Goal: Task Accomplishment & Management: Complete application form

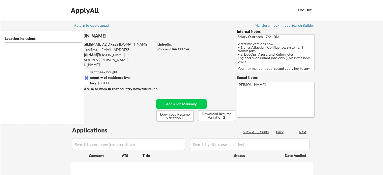
type textarea "[GEOGRAPHIC_DATA], [GEOGRAPHIC_DATA] [GEOGRAPHIC_DATA], [GEOGRAPHIC_DATA] [GEOG…"
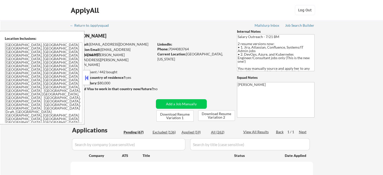
select select ""pending""
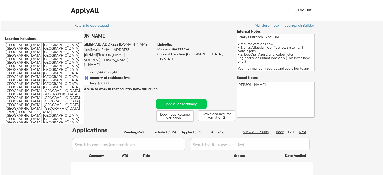
select select ""pending""
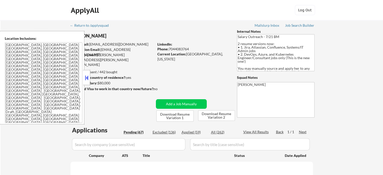
select select ""pending""
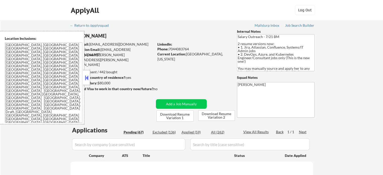
select select ""pending""
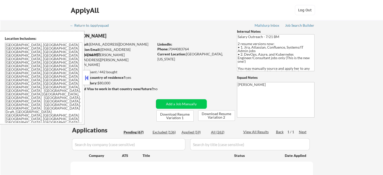
select select ""pending""
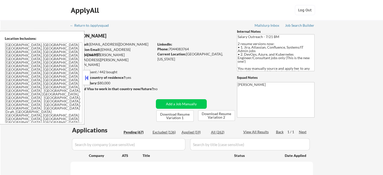
select select ""pending""
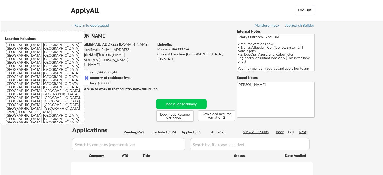
select select ""pending""
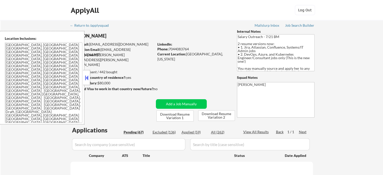
select select ""pending""
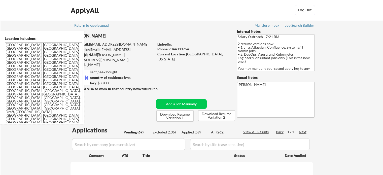
select select ""pending""
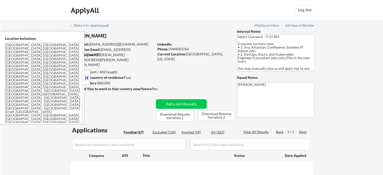
select select ""pending""
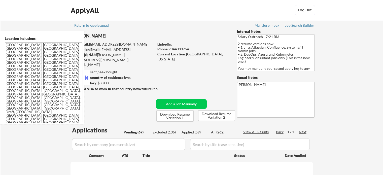
select select ""pending""
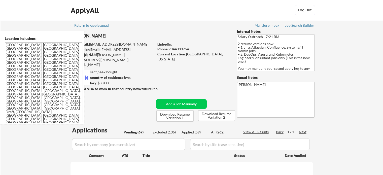
select select ""pending""
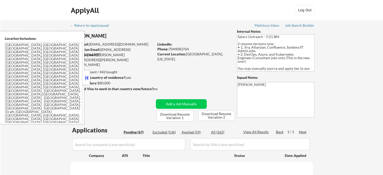
select select ""pending""
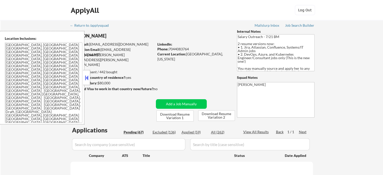
select select ""pending""
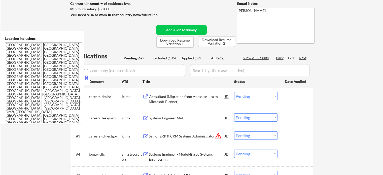
scroll to position [126, 0]
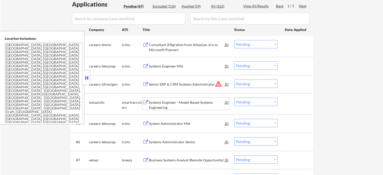
click at [185, 102] on div "Systems Engineer - Model-Based Systems Engineering" at bounding box center [187, 105] width 76 height 10
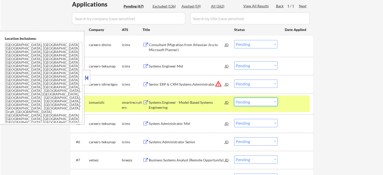
click at [260, 101] on select "Choose an option... Pending Applied Excluded (Questions) Excluded (Expired) Exc…" at bounding box center [255, 102] width 43 height 8
click at [234, 98] on select "Choose an option... Pending Applied Excluded (Questions) Excluded (Expired) Exc…" at bounding box center [255, 102] width 43 height 8
click at [298, 107] on div at bounding box center [296, 102] width 22 height 9
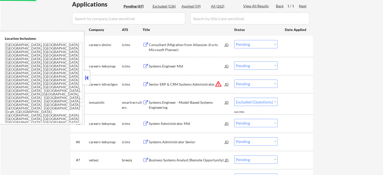
select select ""pending""
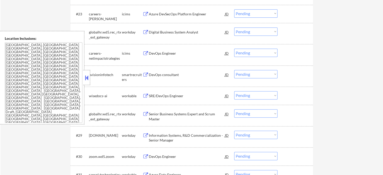
scroll to position [605, 0]
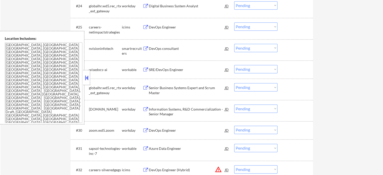
click at [173, 71] on div "SRE/DevOps Engineer" at bounding box center [187, 69] width 76 height 5
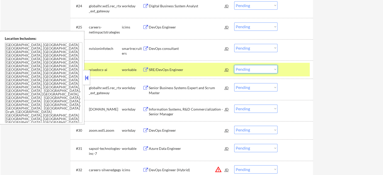
click at [252, 70] on select "Choose an option... Pending Applied Excluded (Questions) Excluded (Expired) Exc…" at bounding box center [255, 69] width 43 height 8
click at [234, 65] on select "Choose an option... Pending Applied Excluded (Questions) Excluded (Expired) Exc…" at bounding box center [255, 69] width 43 height 8
click at [292, 70] on div at bounding box center [296, 69] width 22 height 9
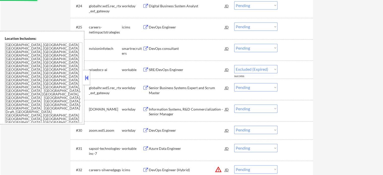
select select ""pending""
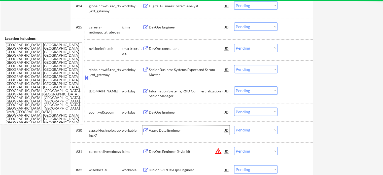
click at [167, 130] on div "Azure Data Engineer" at bounding box center [187, 130] width 76 height 5
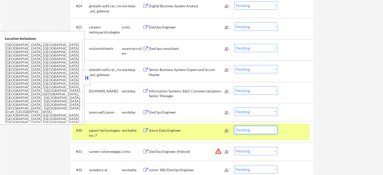
click at [256, 131] on select "Choose an option... Pending Applied Excluded (Questions) Excluded (Expired) Exc…" at bounding box center [255, 130] width 43 height 8
click at [234, 126] on select "Choose an option... Pending Applied Excluded (Questions) Excluded (Expired) Exc…" at bounding box center [255, 130] width 43 height 8
click at [287, 130] on div at bounding box center [296, 130] width 22 height 9
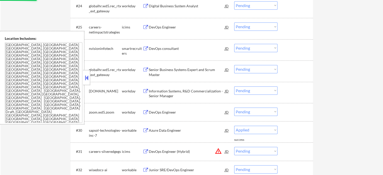
select select ""pending""
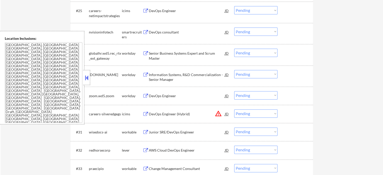
scroll to position [630, 0]
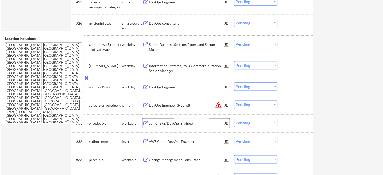
click at [176, 126] on div "Junior SRE/DevOps Engineer" at bounding box center [187, 123] width 76 height 5
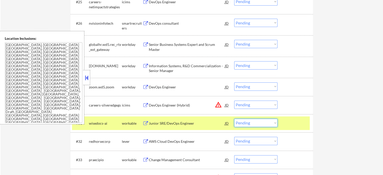
click at [256, 123] on select "Choose an option... Pending Applied Excluded (Questions) Excluded (Expired) Exc…" at bounding box center [255, 123] width 43 height 8
click at [234, 119] on select "Choose an option... Pending Applied Excluded (Questions) Excluded (Expired) Exc…" at bounding box center [255, 123] width 43 height 8
click at [298, 121] on div at bounding box center [296, 123] width 22 height 9
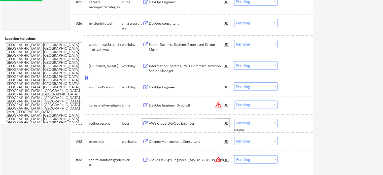
click at [177, 125] on div "AWS Cloud DevOps Engineer" at bounding box center [187, 123] width 76 height 5
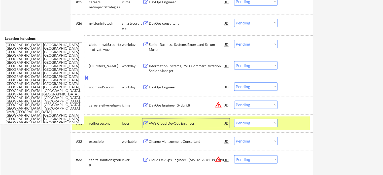
drag, startPoint x: 290, startPoint y: 124, endPoint x: 283, endPoint y: 122, distance: 8.1
click at [290, 124] on div at bounding box center [296, 123] width 22 height 9
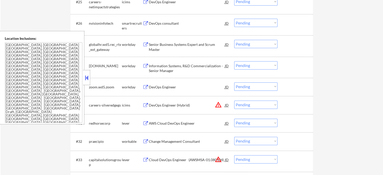
click at [184, 123] on div "AWS Cloud DevOps Engineer" at bounding box center [187, 123] width 76 height 5
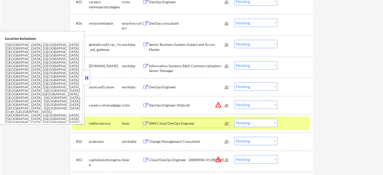
click at [248, 124] on select "Choose an option... Pending Applied Excluded (Questions) Excluded (Expired) Exc…" at bounding box center [255, 123] width 43 height 8
click at [234, 119] on select "Choose an option... Pending Applied Excluded (Questions) Excluded (Expired) Exc…" at bounding box center [255, 123] width 43 height 8
click at [284, 125] on div "#31 redhorsecorp lever AWS Cloud DevOps Engineer JD warning_amber Choose an opt…" at bounding box center [191, 123] width 238 height 14
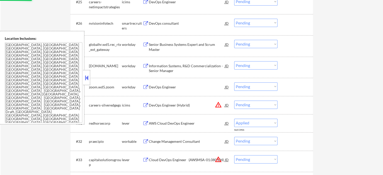
select select ""pending""
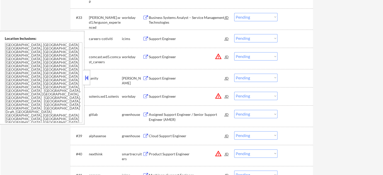
scroll to position [782, 0]
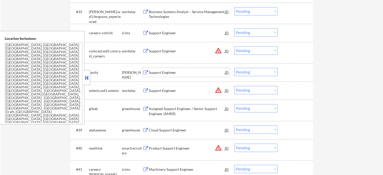
click at [162, 71] on div "Support Engineer" at bounding box center [187, 72] width 76 height 5
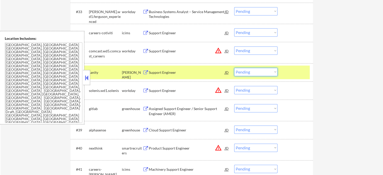
click at [263, 73] on select "Choose an option... Pending Applied Excluded (Questions) Excluded (Expired) Exc…" at bounding box center [255, 72] width 43 height 8
click at [234, 68] on select "Choose an option... Pending Applied Excluded (Questions) Excluded (Expired) Exc…" at bounding box center [255, 72] width 43 height 8
click at [290, 71] on div at bounding box center [296, 72] width 22 height 9
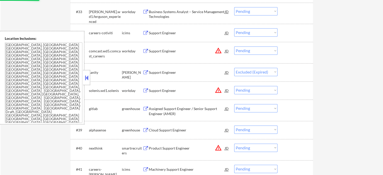
select select ""pending""
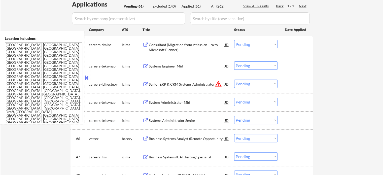
scroll to position [50, 0]
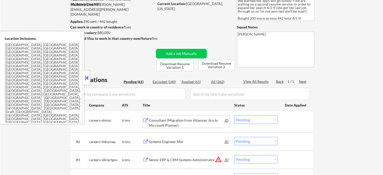
click at [161, 121] on div "Consultant (Migration from Atlassian Jira to Microsoft Planner)" at bounding box center [187, 123] width 76 height 10
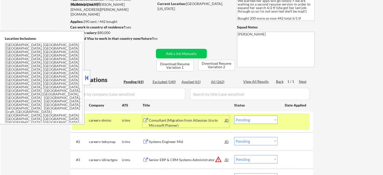
click at [261, 120] on select "Choose an option... Pending Applied Excluded (Questions) Excluded (Expired) Exc…" at bounding box center [255, 120] width 43 height 8
click at [234, 116] on select "Choose an option... Pending Applied Excluded (Questions) Excluded (Expired) Exc…" at bounding box center [255, 120] width 43 height 8
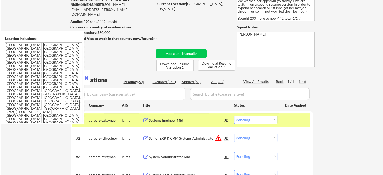
click at [301, 122] on div at bounding box center [296, 120] width 22 height 9
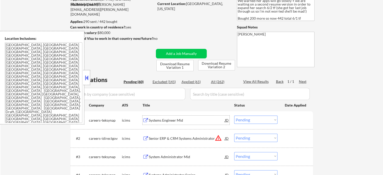
click at [167, 121] on div "Systems Engineer Mid" at bounding box center [187, 120] width 76 height 5
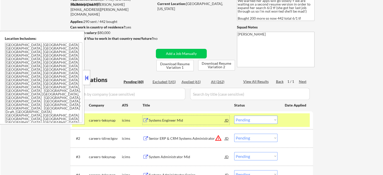
click at [241, 120] on select "Choose an option... Pending Applied Excluded (Questions) Excluded (Expired) Exc…" at bounding box center [255, 120] width 43 height 8
click at [234, 116] on select "Choose an option... Pending Applied Excluded (Questions) Excluded (Expired) Exc…" at bounding box center [255, 120] width 43 height 8
click at [287, 119] on div at bounding box center [296, 120] width 22 height 9
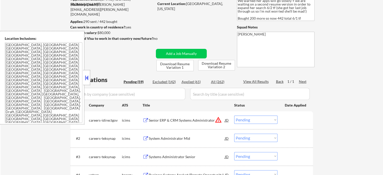
click at [162, 121] on div "Senior ERP & CRM Systems Administrator" at bounding box center [187, 120] width 76 height 5
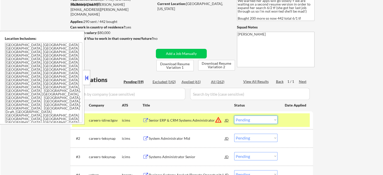
click at [248, 120] on select "Choose an option... Pending Applied Excluded (Questions) Excluded (Expired) Exc…" at bounding box center [255, 120] width 43 height 8
click at [234, 116] on select "Choose an option... Pending Applied Excluded (Questions) Excluded (Expired) Exc…" at bounding box center [255, 120] width 43 height 8
click at [292, 120] on div at bounding box center [296, 120] width 22 height 9
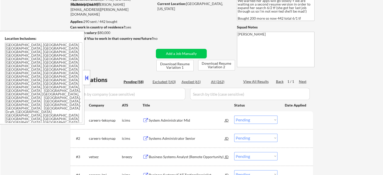
click at [185, 118] on div "System Administrator Mid" at bounding box center [187, 120] width 76 height 5
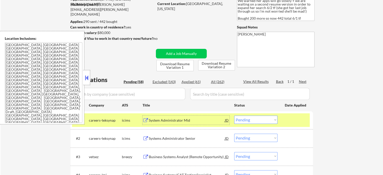
click at [271, 122] on select "Choose an option... Pending Applied Excluded (Questions) Excluded (Expired) Exc…" at bounding box center [255, 120] width 43 height 8
click at [234, 116] on select "Choose an option... Pending Applied Excluded (Questions) Excluded (Expired) Exc…" at bounding box center [255, 120] width 43 height 8
click at [292, 120] on div at bounding box center [296, 120] width 22 height 9
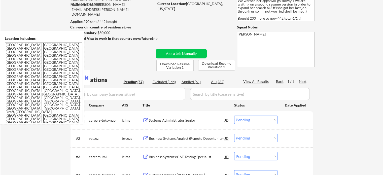
click at [191, 119] on div "Systems Administrator Senior" at bounding box center [187, 120] width 76 height 5
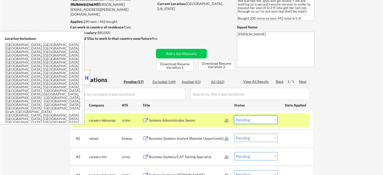
click at [254, 119] on select "Choose an option... Pending Applied Excluded (Questions) Excluded (Expired) Exc…" at bounding box center [255, 120] width 43 height 8
click at [234, 116] on select "Choose an option... Pending Applied Excluded (Questions) Excluded (Expired) Exc…" at bounding box center [255, 120] width 43 height 8
click at [295, 116] on div at bounding box center [296, 120] width 22 height 9
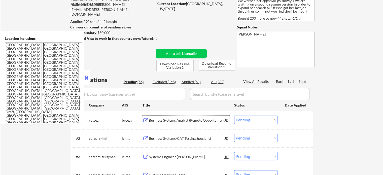
click at [190, 122] on div "Business Systems Analyst (Remote Opportunity)" at bounding box center [187, 120] width 76 height 5
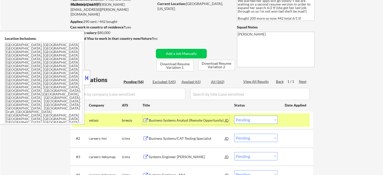
click at [254, 120] on select "Choose an option... Pending Applied Excluded (Questions) Excluded (Expired) Exc…" at bounding box center [255, 120] width 43 height 8
click at [234, 116] on select "Choose an option... Pending Applied Excluded (Questions) Excluded (Expired) Exc…" at bounding box center [255, 120] width 43 height 8
click at [288, 117] on div at bounding box center [296, 120] width 22 height 9
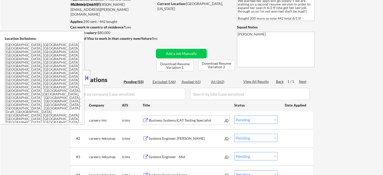
click at [181, 120] on div "Business Systems/CAT Testing Specialist" at bounding box center [187, 120] width 76 height 5
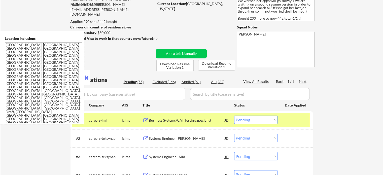
click at [256, 125] on div "#1 careers-lmi icims Business Systems/CAT Testing Specialist JD warning_amber C…" at bounding box center [191, 120] width 238 height 14
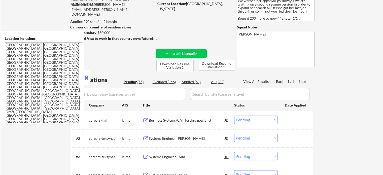
click at [257, 121] on select "Choose an option... Pending Applied Excluded (Questions) Excluded (Expired) Exc…" at bounding box center [255, 120] width 43 height 8
click at [234, 116] on select "Choose an option... Pending Applied Excluded (Questions) Excluded (Expired) Exc…" at bounding box center [255, 120] width 43 height 8
click at [165, 121] on div "Systems Engineer [PERSON_NAME]" at bounding box center [187, 120] width 76 height 5
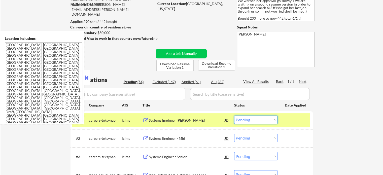
click at [262, 123] on select "Choose an option... Pending Applied Excluded (Questions) Excluded (Expired) Exc…" at bounding box center [255, 120] width 43 height 8
click at [234, 116] on select "Choose an option... Pending Applied Excluded (Questions) Excluded (Expired) Exc…" at bounding box center [255, 120] width 43 height 8
click at [297, 120] on div at bounding box center [296, 120] width 22 height 9
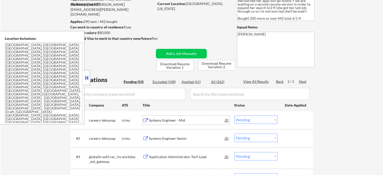
click at [172, 119] on div "Systems Engineer - Mid" at bounding box center [187, 120] width 76 height 5
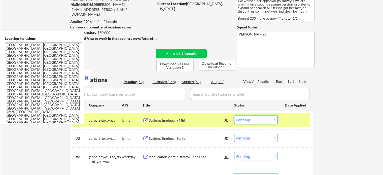
click at [263, 120] on select "Choose an option... Pending Applied Excluded (Questions) Excluded (Expired) Exc…" at bounding box center [255, 120] width 43 height 8
click at [234, 116] on select "Choose an option... Pending Applied Excluded (Questions) Excluded (Expired) Exc…" at bounding box center [255, 120] width 43 height 8
click at [289, 121] on div at bounding box center [296, 120] width 22 height 9
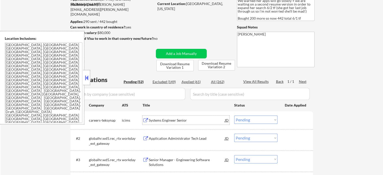
click at [176, 122] on div "Systems Engineer Senior" at bounding box center [187, 120] width 76 height 5
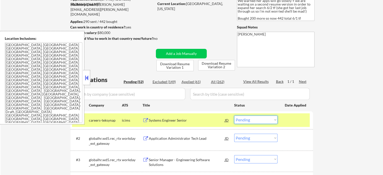
click at [257, 119] on select "Choose an option... Pending Applied Excluded (Questions) Excluded (Expired) Exc…" at bounding box center [255, 120] width 43 height 8
click at [234, 116] on select "Choose an option... Pending Applied Excluded (Questions) Excluded (Expired) Exc…" at bounding box center [255, 120] width 43 height 8
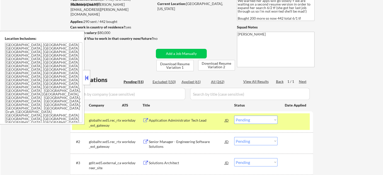
click at [287, 123] on div at bounding box center [296, 120] width 22 height 9
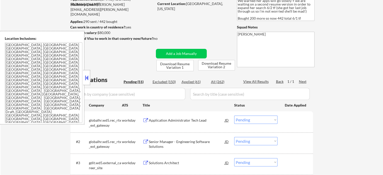
click at [184, 125] on div "#1 globalhr.wd5.rec_rtx_ext_gateway workday Application Administrator Tech Lead…" at bounding box center [191, 121] width 238 height 17
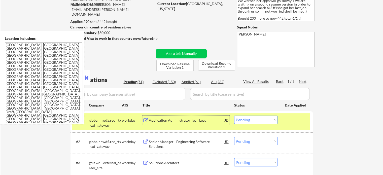
click at [183, 123] on div "Application Administrator Tech Lead" at bounding box center [187, 120] width 76 height 5
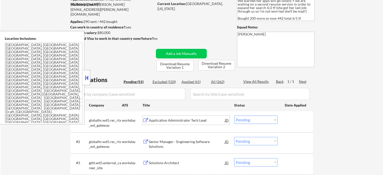
click at [251, 119] on select "Choose an option... Pending Applied Excluded (Questions) Excluded (Expired) Exc…" at bounding box center [255, 120] width 43 height 8
click at [234, 116] on select "Choose an option... Pending Applied Excluded (Questions) Excluded (Expired) Exc…" at bounding box center [255, 120] width 43 height 8
click at [285, 120] on div at bounding box center [296, 120] width 22 height 9
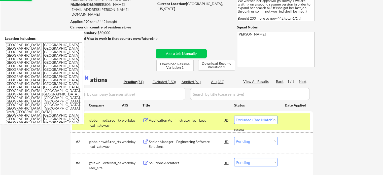
click at [285, 120] on div at bounding box center [296, 120] width 22 height 9
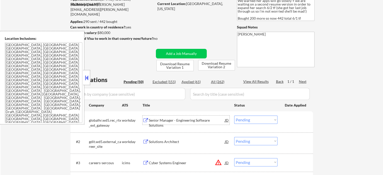
click at [198, 122] on div "Senior Manager - Engineering Software Solutions" at bounding box center [187, 123] width 76 height 10
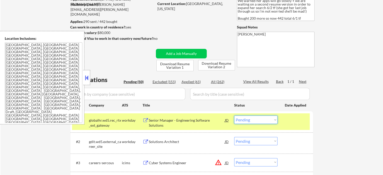
click at [244, 120] on select "Choose an option... Pending Applied Excluded (Questions) Excluded (Expired) Exc…" at bounding box center [255, 120] width 43 height 8
click at [234, 116] on select "Choose an option... Pending Applied Excluded (Questions) Excluded (Expired) Exc…" at bounding box center [255, 120] width 43 height 8
click at [300, 119] on div at bounding box center [296, 120] width 22 height 9
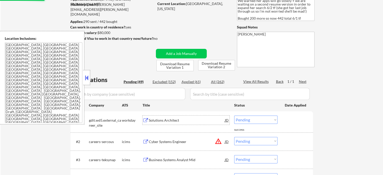
click at [155, 118] on div "Solutions Architect" at bounding box center [187, 120] width 76 height 5
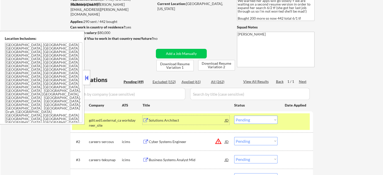
click at [244, 122] on select "Choose an option... Pending Applied Excluded (Questions) Excluded (Expired) Exc…" at bounding box center [255, 120] width 43 height 8
click at [234, 116] on select "Choose an option... Pending Applied Excluded (Questions) Excluded (Expired) Exc…" at bounding box center [255, 120] width 43 height 8
click at [287, 123] on div at bounding box center [296, 120] width 22 height 9
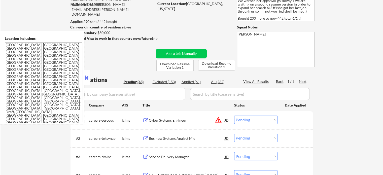
click at [178, 120] on div "Cyber Systems Engineer" at bounding box center [187, 120] width 76 height 5
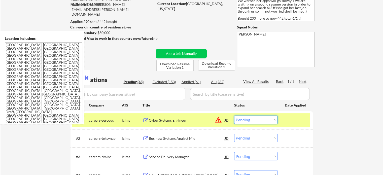
click at [258, 121] on select "Choose an option... Pending Applied Excluded (Questions) Excluded (Expired) Exc…" at bounding box center [255, 120] width 43 height 8
click at [234, 116] on select "Choose an option... Pending Applied Excluded (Questions) Excluded (Expired) Exc…" at bounding box center [255, 120] width 43 height 8
click at [294, 121] on div at bounding box center [296, 120] width 22 height 9
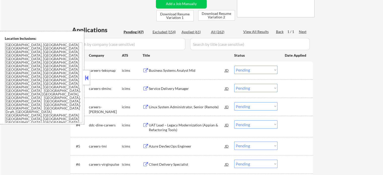
scroll to position [101, 0]
click at [174, 71] on div "Business Systems Analyst Mid" at bounding box center [187, 70] width 76 height 5
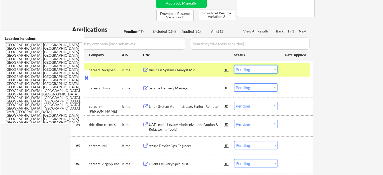
click at [262, 70] on select "Choose an option... Pending Applied Excluded (Questions) Excluded (Expired) Exc…" at bounding box center [255, 69] width 43 height 8
click at [234, 65] on select "Choose an option... Pending Applied Excluded (Questions) Excluded (Expired) Exc…" at bounding box center [255, 69] width 43 height 8
click at [293, 69] on div at bounding box center [296, 69] width 22 height 9
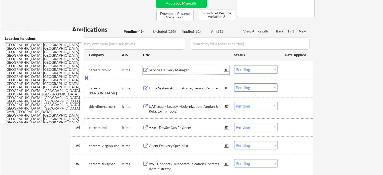
click at [161, 69] on div "Service Delivery Manager" at bounding box center [187, 70] width 76 height 5
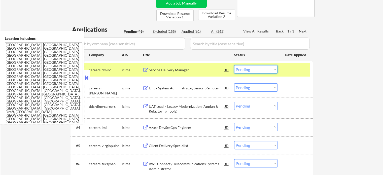
click at [253, 67] on select "Choose an option... Pending Applied Excluded (Questions) Excluded (Expired) Exc…" at bounding box center [255, 69] width 43 height 8
click at [234, 65] on select "Choose an option... Pending Applied Excluded (Questions) Excluded (Expired) Exc…" at bounding box center [255, 69] width 43 height 8
click at [286, 72] on div at bounding box center [296, 69] width 22 height 9
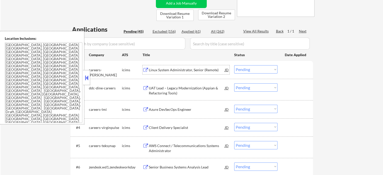
click at [186, 71] on div "Linux System Administrator, Senior (Remote)" at bounding box center [187, 70] width 76 height 5
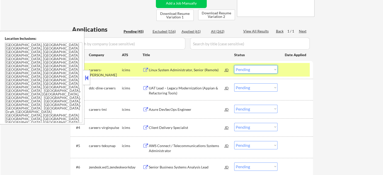
click at [250, 68] on select "Choose an option... Pending Applied Excluded (Questions) Excluded (Expired) Exc…" at bounding box center [255, 69] width 43 height 8
click at [234, 65] on select "Choose an option... Pending Applied Excluded (Questions) Excluded (Expired) Exc…" at bounding box center [255, 69] width 43 height 8
click at [285, 69] on div at bounding box center [296, 69] width 22 height 9
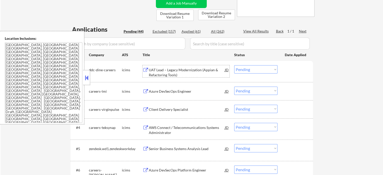
click at [193, 69] on div "UAT Lead – Legacy Modernization (Appian & Refactoring Tools)" at bounding box center [187, 73] width 76 height 10
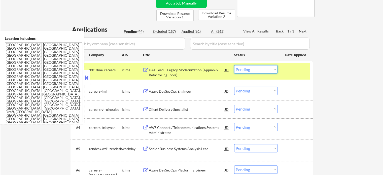
click at [253, 69] on select "Choose an option... Pending Applied Excluded (Questions) Excluded (Expired) Exc…" at bounding box center [255, 69] width 43 height 8
click at [234, 65] on select "Choose an option... Pending Applied Excluded (Questions) Excluded (Expired) Exc…" at bounding box center [255, 69] width 43 height 8
click at [290, 68] on div at bounding box center [296, 69] width 22 height 9
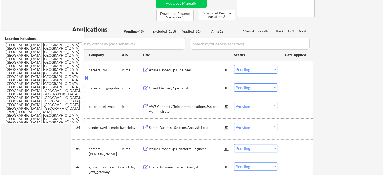
click at [177, 72] on div "Azure DevSecOps Engineer" at bounding box center [187, 70] width 76 height 5
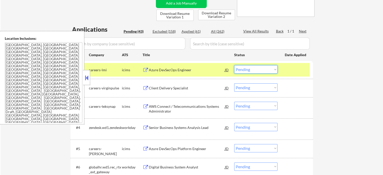
click at [263, 69] on select "Choose an option... Pending Applied Excluded (Questions) Excluded (Expired) Exc…" at bounding box center [255, 69] width 43 height 8
click at [234, 65] on select "Choose an option... Pending Applied Excluded (Questions) Excluded (Expired) Exc…" at bounding box center [255, 69] width 43 height 8
click at [294, 69] on div at bounding box center [296, 69] width 22 height 9
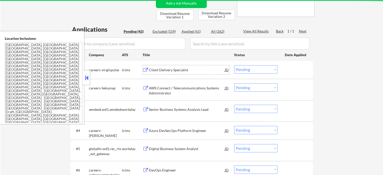
click at [176, 69] on div "Client Delivery Specialist" at bounding box center [187, 70] width 76 height 5
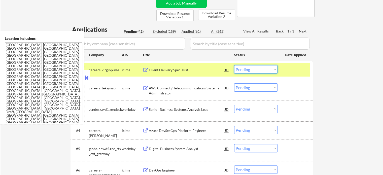
click at [255, 68] on select "Choose an option... Pending Applied Excluded (Questions) Excluded (Expired) Exc…" at bounding box center [255, 69] width 43 height 8
click at [234, 65] on select "Choose an option... Pending Applied Excluded (Questions) Excluded (Expired) Exc…" at bounding box center [255, 69] width 43 height 8
click at [294, 70] on div at bounding box center [296, 69] width 22 height 9
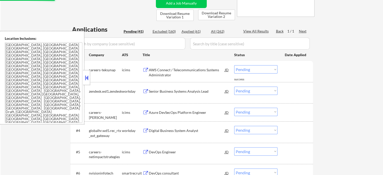
click at [172, 70] on div "AWS Connect / Telecommunications Systems Administrator" at bounding box center [187, 73] width 76 height 10
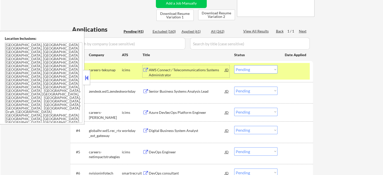
click at [250, 72] on select "Choose an option... Pending Applied Excluded (Questions) Excluded (Expired) Exc…" at bounding box center [255, 69] width 43 height 8
click at [234, 65] on select "Choose an option... Pending Applied Excluded (Questions) Excluded (Expired) Exc…" at bounding box center [255, 69] width 43 height 8
click at [285, 73] on div at bounding box center [296, 69] width 22 height 9
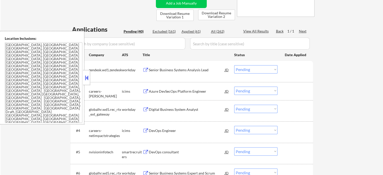
click at [176, 70] on div "Senior Business Systems Analysis Lead" at bounding box center [187, 70] width 76 height 5
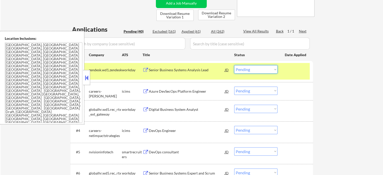
click at [258, 68] on select "Choose an option... Pending Applied Excluded (Questions) Excluded (Expired) Exc…" at bounding box center [255, 69] width 43 height 8
click at [234, 65] on select "Choose an option... Pending Applied Excluded (Questions) Excluded (Expired) Exc…" at bounding box center [255, 69] width 43 height 8
select select ""pending""
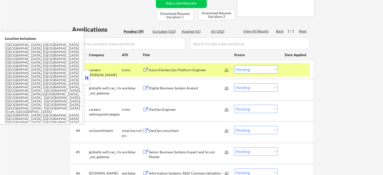
click at [303, 70] on div at bounding box center [296, 69] width 22 height 9
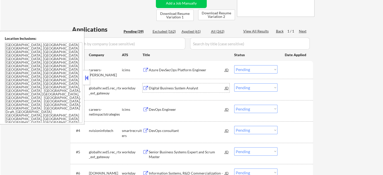
click at [149, 89] on div "Digital Business System Analyst" at bounding box center [187, 88] width 76 height 5
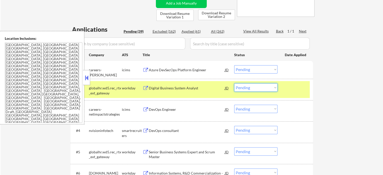
click at [250, 86] on select "Choose an option... Pending Applied Excluded (Questions) Excluded (Expired) Exc…" at bounding box center [255, 87] width 43 height 8
click at [234, 83] on select "Choose an option... Pending Applied Excluded (Questions) Excluded (Expired) Exc…" at bounding box center [255, 87] width 43 height 8
select select ""pending""
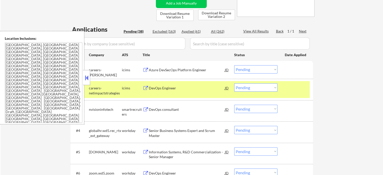
click at [302, 86] on div at bounding box center [296, 87] width 22 height 9
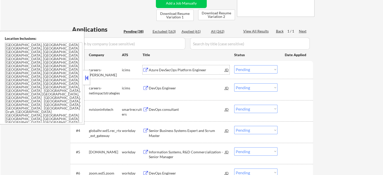
click at [162, 68] on div "Azure DevSecOps Platform Engineer" at bounding box center [187, 70] width 76 height 5
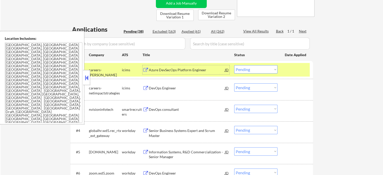
click at [253, 70] on select "Choose an option... Pending Applied Excluded (Questions) Excluded (Expired) Exc…" at bounding box center [255, 69] width 43 height 8
click at [234, 65] on select "Choose an option... Pending Applied Excluded (Questions) Excluded (Expired) Exc…" at bounding box center [255, 69] width 43 height 8
click at [292, 71] on div at bounding box center [296, 69] width 22 height 9
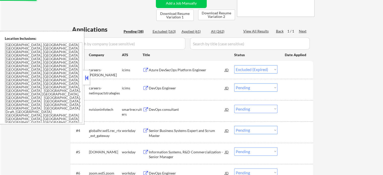
click at [292, 71] on div at bounding box center [296, 69] width 22 height 9
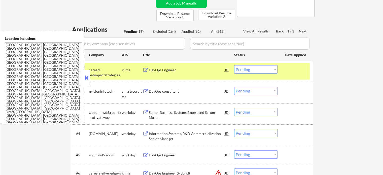
click at [301, 70] on div at bounding box center [296, 69] width 22 height 9
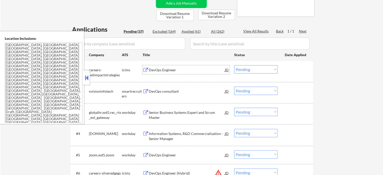
click at [164, 72] on div "DevOps Engineer" at bounding box center [187, 70] width 76 height 5
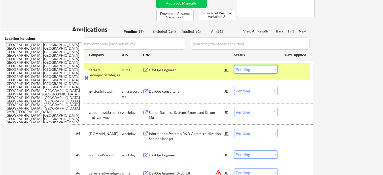
click at [261, 69] on select "Choose an option... Pending Applied Excluded (Questions) Excluded (Expired) Exc…" at bounding box center [255, 69] width 43 height 8
click at [234, 65] on select "Choose an option... Pending Applied Excluded (Questions) Excluded (Expired) Exc…" at bounding box center [255, 69] width 43 height 8
click at [292, 68] on div at bounding box center [296, 69] width 22 height 9
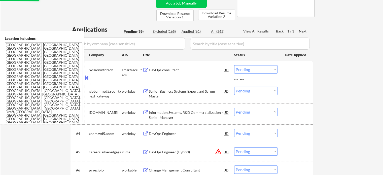
click at [165, 70] on div "DevOps consultant" at bounding box center [187, 70] width 76 height 5
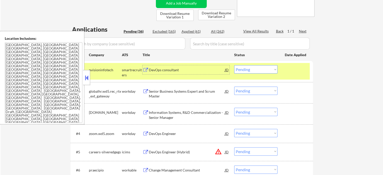
click at [256, 66] on select "Choose an option... Pending Applied Excluded (Questions) Excluded (Expired) Exc…" at bounding box center [255, 69] width 43 height 8
click at [234, 65] on select "Choose an option... Pending Applied Excluded (Questions) Excluded (Expired) Exc…" at bounding box center [255, 69] width 43 height 8
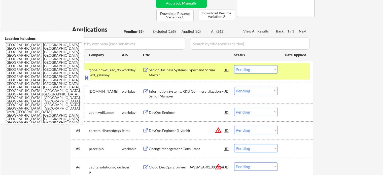
click at [292, 71] on div at bounding box center [296, 69] width 22 height 9
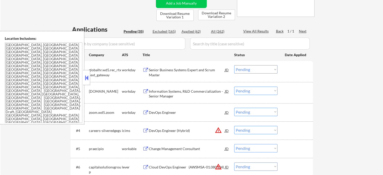
click at [180, 73] on div "Senior Business Systems Expert and Scrum Master" at bounding box center [187, 73] width 76 height 10
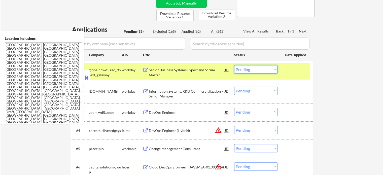
click at [263, 69] on select "Choose an option... Pending Applied Excluded (Questions) Excluded (Expired) Exc…" at bounding box center [255, 69] width 43 height 8
click at [234, 65] on select "Choose an option... Pending Applied Excluded (Questions) Excluded (Expired) Exc…" at bounding box center [255, 69] width 43 height 8
click at [300, 70] on div at bounding box center [296, 69] width 22 height 9
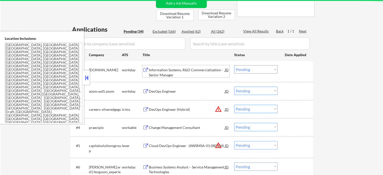
click at [184, 71] on div "Information Systems, R&D Commercialization - Senior Manager" at bounding box center [187, 73] width 76 height 10
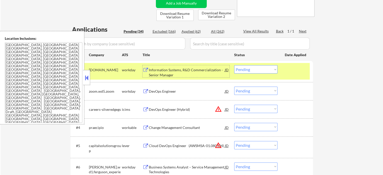
click at [266, 68] on select "Choose an option... Pending Applied Excluded (Questions) Excluded (Expired) Exc…" at bounding box center [255, 69] width 43 height 8
click at [234, 65] on select "Choose an option... Pending Applied Excluded (Questions) Excluded (Expired) Exc…" at bounding box center [255, 69] width 43 height 8
click at [295, 71] on div at bounding box center [296, 69] width 22 height 9
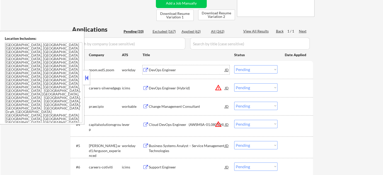
click at [174, 68] on div "DevOps Engineer" at bounding box center [187, 70] width 76 height 5
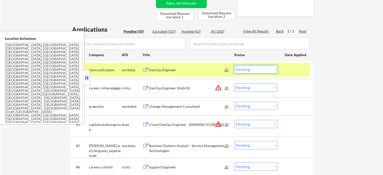
click at [256, 70] on select "Choose an option... Pending Applied Excluded (Questions) Excluded (Expired) Exc…" at bounding box center [255, 69] width 43 height 8
click at [234, 65] on select "Choose an option... Pending Applied Excluded (Questions) Excluded (Expired) Exc…" at bounding box center [255, 69] width 43 height 8
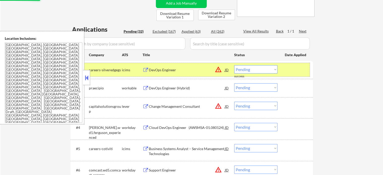
click at [292, 69] on div at bounding box center [296, 69] width 22 height 9
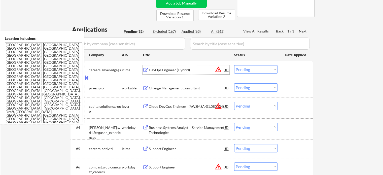
click at [181, 73] on div "DevOps Engineer (Hybrid)" at bounding box center [187, 69] width 76 height 9
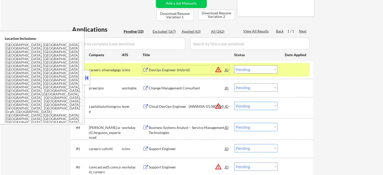
click at [250, 72] on select "Choose an option... Pending Applied Excluded (Questions) Excluded (Expired) Exc…" at bounding box center [255, 69] width 43 height 8
click at [234, 65] on select "Choose an option... Pending Applied Excluded (Questions) Excluded (Expired) Exc…" at bounding box center [255, 69] width 43 height 8
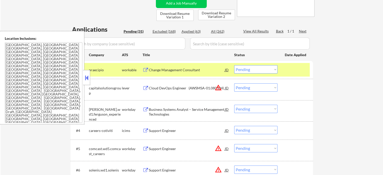
click at [307, 70] on div at bounding box center [296, 69] width 22 height 9
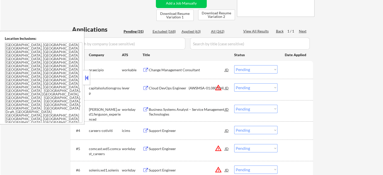
click at [189, 71] on div "Change Management Consultant" at bounding box center [187, 70] width 76 height 5
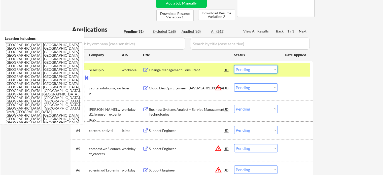
click at [261, 66] on select "Choose an option... Pending Applied Excluded (Questions) Excluded (Expired) Exc…" at bounding box center [255, 69] width 43 height 8
click at [234, 65] on select "Choose an option... Pending Applied Excluded (Questions) Excluded (Expired) Exc…" at bounding box center [255, 69] width 43 height 8
click at [295, 72] on div at bounding box center [296, 69] width 22 height 9
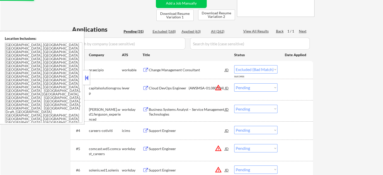
select select ""pending""
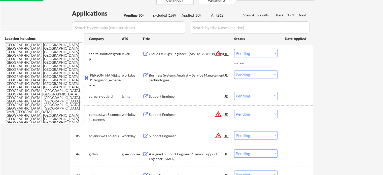
scroll to position [126, 0]
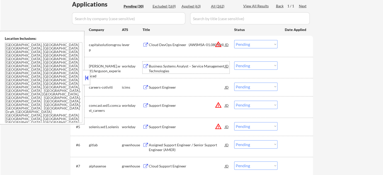
click at [162, 64] on div "Business Systems Analyst – Service Management Technologies" at bounding box center [187, 69] width 76 height 10
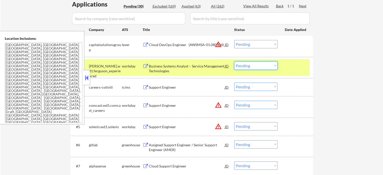
click at [262, 67] on select "Choose an option... Pending Applied Excluded (Questions) Excluded (Expired) Exc…" at bounding box center [255, 66] width 43 height 8
click at [234, 62] on select "Choose an option... Pending Applied Excluded (Questions) Excluded (Expired) Exc…" at bounding box center [255, 66] width 43 height 8
click at [298, 69] on div at bounding box center [296, 66] width 22 height 9
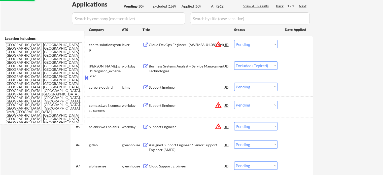
click at [186, 46] on div "Cloud DevOps Engineer (AWSMSA-01.080124)" at bounding box center [187, 44] width 76 height 5
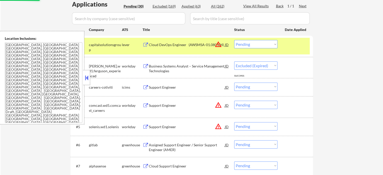
select select ""pending""
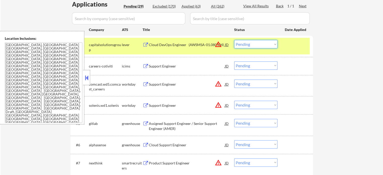
click at [254, 44] on select "Choose an option... Pending Applied Excluded (Questions) Excluded (Expired) Exc…" at bounding box center [255, 44] width 43 height 8
click at [234, 40] on select "Choose an option... Pending Applied Excluded (Questions) Excluded (Expired) Exc…" at bounding box center [255, 44] width 43 height 8
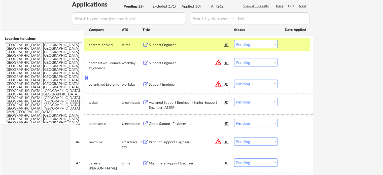
click at [287, 46] on div at bounding box center [296, 44] width 22 height 9
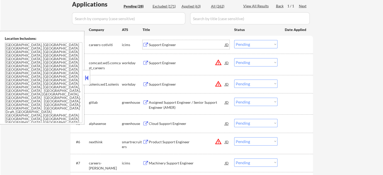
click at [167, 42] on div "Support Engineer" at bounding box center [187, 44] width 76 height 9
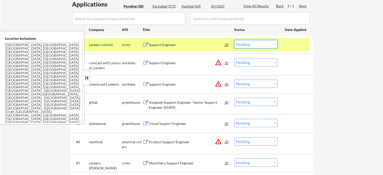
click at [264, 45] on select "Choose an option... Pending Applied Excluded (Questions) Excluded (Expired) Exc…" at bounding box center [255, 44] width 43 height 8
click at [234, 40] on select "Choose an option... Pending Applied Excluded (Questions) Excluded (Expired) Exc…" at bounding box center [255, 44] width 43 height 8
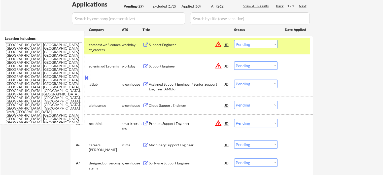
click at [294, 46] on div at bounding box center [296, 44] width 22 height 9
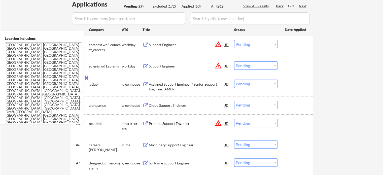
click at [168, 46] on div "Support Engineer" at bounding box center [187, 44] width 76 height 5
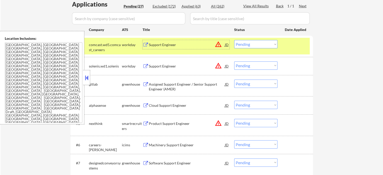
click at [247, 45] on select "Choose an option... Pending Applied Excluded (Questions) Excluded (Expired) Exc…" at bounding box center [255, 44] width 43 height 8
click at [234, 40] on select "Choose an option... Pending Applied Excluded (Questions) Excluded (Expired) Exc…" at bounding box center [255, 44] width 43 height 8
click at [294, 44] on div at bounding box center [296, 44] width 22 height 9
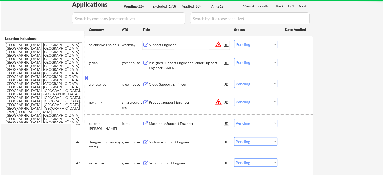
click at [161, 46] on div "Support Engineer" at bounding box center [187, 44] width 76 height 5
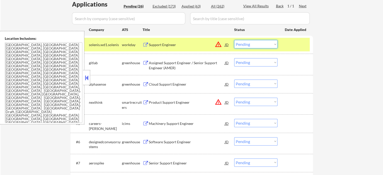
click at [247, 44] on select "Choose an option... Pending Applied Excluded (Questions) Excluded (Expired) Exc…" at bounding box center [255, 44] width 43 height 8
click at [234, 40] on select "Choose an option... Pending Applied Excluded (Questions) Excluded (Expired) Exc…" at bounding box center [255, 44] width 43 height 8
click at [291, 46] on div at bounding box center [296, 44] width 22 height 9
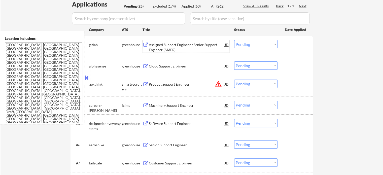
click at [154, 46] on div "Assigned Support Engineer / Senior Support Engineer (AMER)" at bounding box center [187, 47] width 76 height 10
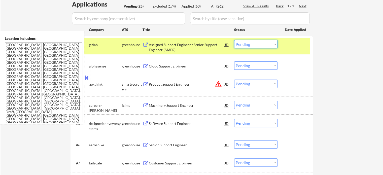
click at [262, 41] on select "Choose an option... Pending Applied Excluded (Questions) Excluded (Expired) Exc…" at bounding box center [255, 44] width 43 height 8
click at [234, 40] on select "Choose an option... Pending Applied Excluded (Questions) Excluded (Expired) Exc…" at bounding box center [255, 44] width 43 height 8
click at [296, 48] on div at bounding box center [296, 44] width 22 height 9
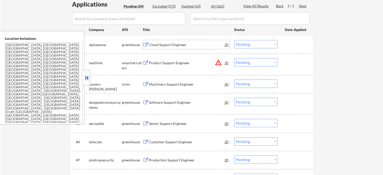
click at [157, 47] on div "Cloud Support Engineer" at bounding box center [187, 44] width 76 height 9
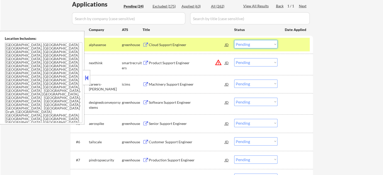
click at [263, 44] on select "Choose an option... Pending Applied Excluded (Questions) Excluded (Expired) Exc…" at bounding box center [255, 44] width 43 height 8
click at [234, 40] on select "Choose an option... Pending Applied Excluded (Questions) Excluded (Expired) Exc…" at bounding box center [255, 44] width 43 height 8
click at [286, 46] on div at bounding box center [296, 44] width 22 height 9
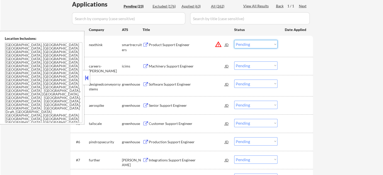
click at [246, 46] on select "Choose an option... Pending Applied Excluded (Questions) Excluded (Expired) Exc…" at bounding box center [255, 44] width 43 height 8
click at [234, 40] on select "Choose an option... Pending Applied Excluded (Questions) Excluded (Expired) Exc…" at bounding box center [255, 44] width 43 height 8
click at [293, 46] on div at bounding box center [296, 44] width 22 height 9
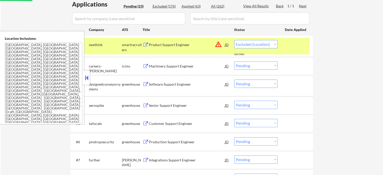
click at [293, 46] on div at bounding box center [296, 44] width 22 height 9
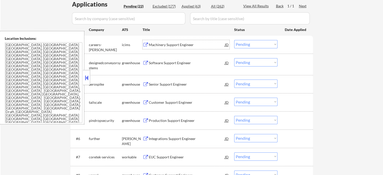
click at [155, 42] on div "Machinery Support Engineer" at bounding box center [187, 44] width 76 height 9
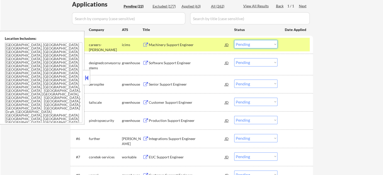
click at [253, 43] on select "Choose an option... Pending Applied Excluded (Questions) Excluded (Expired) Exc…" at bounding box center [255, 44] width 43 height 8
click at [234, 40] on select "Choose an option... Pending Applied Excluded (Questions) Excluded (Expired) Exc…" at bounding box center [255, 44] width 43 height 8
click at [285, 47] on div "#1 careers-nikkiso icims Machinery Support Engineer JD warning_amber Choose an …" at bounding box center [191, 45] width 238 height 14
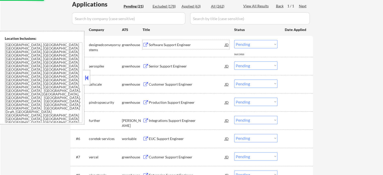
click at [177, 42] on div "Software Support Engineer" at bounding box center [187, 44] width 76 height 9
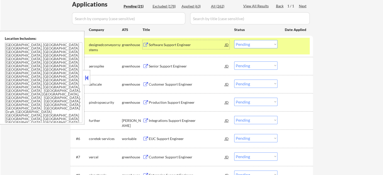
click at [250, 45] on select "Choose an option... Pending Applied Excluded (Questions) Excluded (Expired) Exc…" at bounding box center [255, 44] width 43 height 8
click at [234, 40] on select "Choose an option... Pending Applied Excluded (Questions) Excluded (Expired) Exc…" at bounding box center [255, 44] width 43 height 8
click at [292, 45] on div at bounding box center [296, 44] width 22 height 9
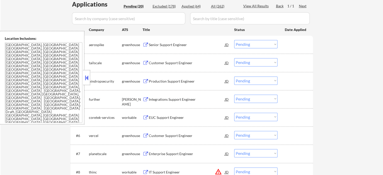
click at [166, 46] on div "Senior Support Engineer" at bounding box center [187, 44] width 76 height 5
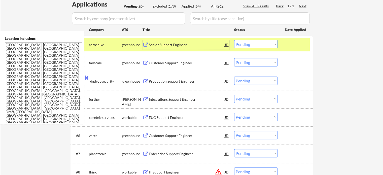
click at [242, 46] on select "Choose an option... Pending Applied Excluded (Questions) Excluded (Expired) Exc…" at bounding box center [255, 44] width 43 height 8
click at [234, 40] on select "Choose an option... Pending Applied Excluded (Questions) Excluded (Expired) Exc…" at bounding box center [255, 44] width 43 height 8
drag, startPoint x: 298, startPoint y: 40, endPoint x: 297, endPoint y: 43, distance: 3.1
click at [298, 41] on div "#1 aerospike greenhouse Senior Support Engineer JD warning_amber Choose an opti…" at bounding box center [191, 45] width 238 height 14
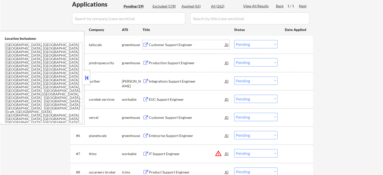
click at [167, 46] on div "Customer Support Engineer" at bounding box center [187, 44] width 76 height 5
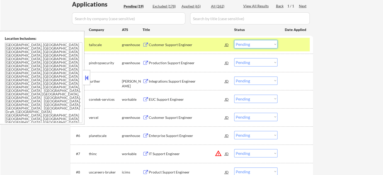
click at [255, 47] on select "Choose an option... Pending Applied Excluded (Questions) Excluded (Expired) Exc…" at bounding box center [255, 44] width 43 height 8
click at [234, 40] on select "Choose an option... Pending Applied Excluded (Questions) Excluded (Expired) Exc…" at bounding box center [255, 44] width 43 height 8
click at [290, 42] on div at bounding box center [296, 44] width 22 height 9
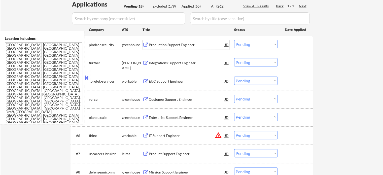
click at [165, 47] on div "Production Support Engineer" at bounding box center [187, 44] width 76 height 5
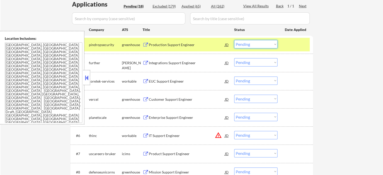
click at [259, 42] on select "Choose an option... Pending Applied Excluded (Questions) Excluded (Expired) Exc…" at bounding box center [255, 44] width 43 height 8
click at [234, 40] on select "Choose an option... Pending Applied Excluded (Questions) Excluded (Expired) Exc…" at bounding box center [255, 44] width 43 height 8
click at [288, 46] on div at bounding box center [296, 44] width 22 height 9
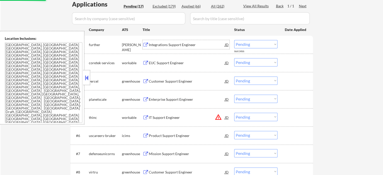
click at [154, 46] on div "Integrations Support Engineer" at bounding box center [187, 44] width 76 height 5
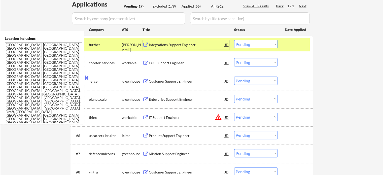
click at [245, 43] on select "Choose an option... Pending Applied Excluded (Questions) Excluded (Expired) Exc…" at bounding box center [255, 44] width 43 height 8
click at [234, 40] on select "Choose an option... Pending Applied Excluded (Questions) Excluded (Expired) Exc…" at bounding box center [255, 44] width 43 height 8
click at [293, 47] on div at bounding box center [296, 44] width 22 height 9
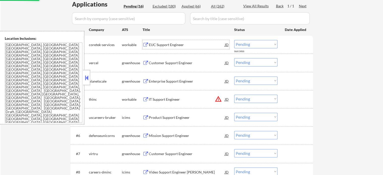
click at [169, 44] on div "EUC Support Engineer" at bounding box center [187, 44] width 76 height 5
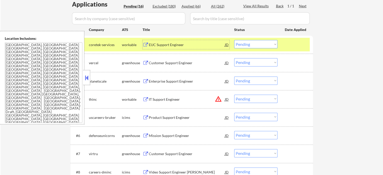
click at [256, 40] on select "Choose an option... Pending Applied Excluded (Questions) Excluded (Expired) Exc…" at bounding box center [255, 44] width 43 height 8
click at [234, 40] on select "Choose an option... Pending Applied Excluded (Questions) Excluded (Expired) Exc…" at bounding box center [255, 44] width 43 height 8
click at [298, 40] on div at bounding box center [296, 44] width 22 height 9
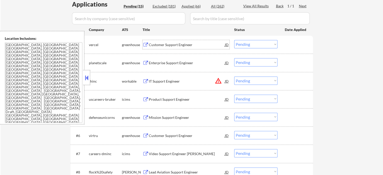
click at [165, 46] on div "Customer Support Engineer" at bounding box center [187, 44] width 76 height 5
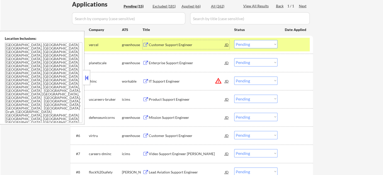
click at [254, 44] on select "Choose an option... Pending Applied Excluded (Questions) Excluded (Expired) Exc…" at bounding box center [255, 44] width 43 height 8
click at [234, 40] on select "Choose an option... Pending Applied Excluded (Questions) Excluded (Expired) Exc…" at bounding box center [255, 44] width 43 height 8
click at [307, 43] on div at bounding box center [296, 44] width 22 height 9
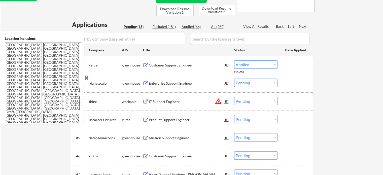
scroll to position [76, 0]
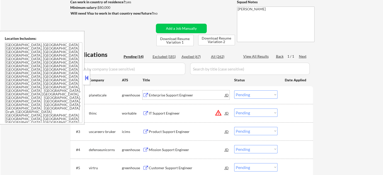
click at [175, 96] on div "Enterprise Support Engineer" at bounding box center [187, 95] width 76 height 5
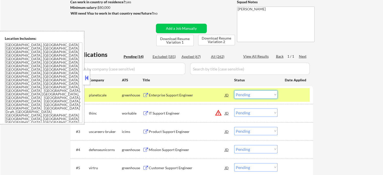
click at [264, 94] on select "Choose an option... Pending Applied Excluded (Questions) Excluded (Expired) Exc…" at bounding box center [255, 95] width 43 height 8
click at [234, 91] on select "Choose an option... Pending Applied Excluded (Questions) Excluded (Expired) Exc…" at bounding box center [255, 95] width 43 height 8
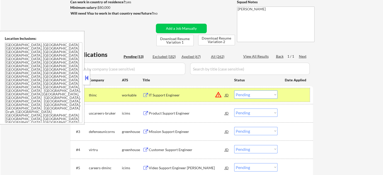
click at [304, 99] on div at bounding box center [296, 95] width 22 height 9
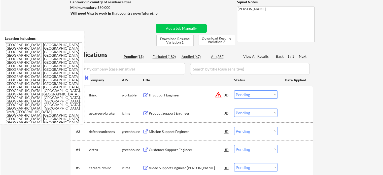
click at [169, 96] on div "IT Support Engineer" at bounding box center [187, 95] width 76 height 5
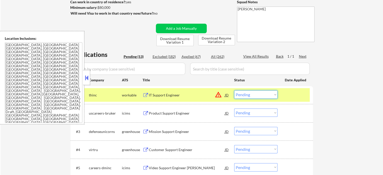
click at [248, 98] on select "Choose an option... Pending Applied Excluded (Questions) Excluded (Expired) Exc…" at bounding box center [255, 95] width 43 height 8
click at [234, 91] on select "Choose an option... Pending Applied Excluded (Questions) Excluded (Expired) Exc…" at bounding box center [255, 95] width 43 height 8
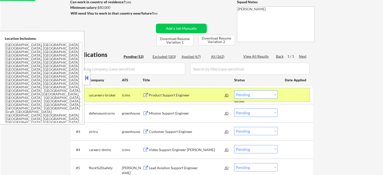
click at [291, 96] on div at bounding box center [296, 95] width 22 height 9
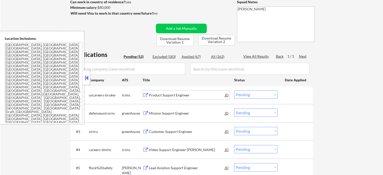
click at [181, 95] on div "Product Support Engineer" at bounding box center [187, 95] width 76 height 5
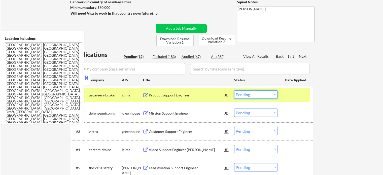
click at [248, 95] on select "Choose an option... Pending Applied Excluded (Questions) Excluded (Expired) Exc…" at bounding box center [255, 95] width 43 height 8
click at [234, 91] on select "Choose an option... Pending Applied Excluded (Questions) Excluded (Expired) Exc…" at bounding box center [255, 95] width 43 height 8
click at [288, 99] on div at bounding box center [296, 95] width 22 height 9
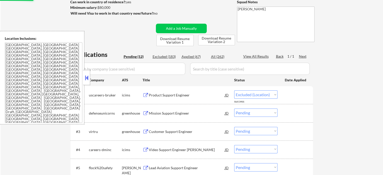
select select ""pending""
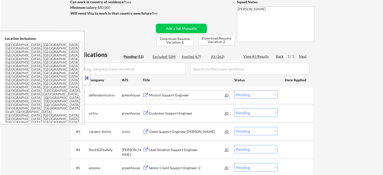
click at [159, 95] on div "Mission Support Engineer" at bounding box center [187, 95] width 76 height 5
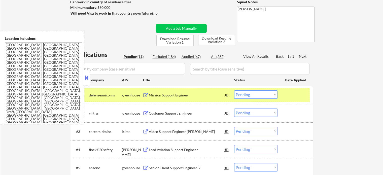
click at [299, 93] on div at bounding box center [296, 95] width 22 height 9
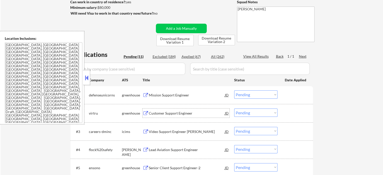
click at [180, 115] on div "Customer Support Engineer" at bounding box center [187, 113] width 76 height 5
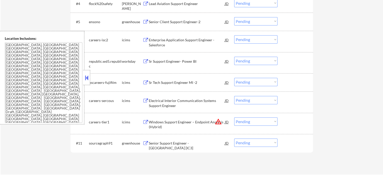
scroll to position [252, 0]
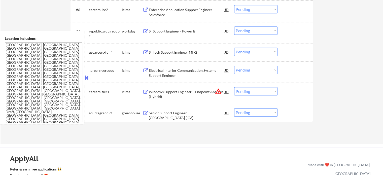
click at [244, 93] on select "Choose an option... Pending Applied Excluded (Questions) Excluded (Expired) Exc…" at bounding box center [255, 91] width 43 height 8
click at [234, 87] on select "Choose an option... Pending Applied Excluded (Questions) Excluded (Expired) Exc…" at bounding box center [255, 91] width 43 height 8
select select ""pending""
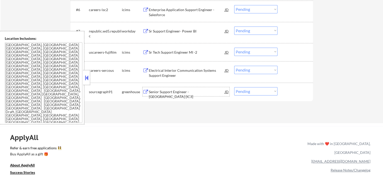
click at [187, 94] on div "Senior Support Engineer - [GEOGRAPHIC_DATA] [IC3]" at bounding box center [187, 95] width 76 height 10
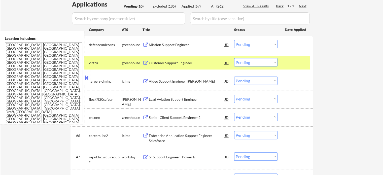
scroll to position [76, 0]
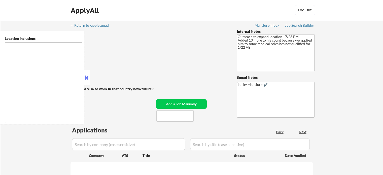
type textarea "[GEOGRAPHIC_DATA], [GEOGRAPHIC_DATA] [GEOGRAPHIC_DATA], [GEOGRAPHIC_DATA] [GEOG…"
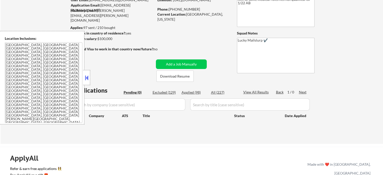
scroll to position [76, 0]
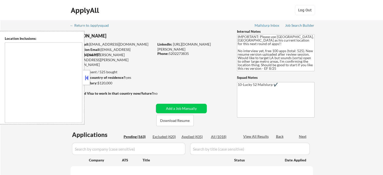
type textarea "[GEOGRAPHIC_DATA], [GEOGRAPHIC_DATA] [GEOGRAPHIC_DATA], [GEOGRAPHIC_DATA] [GEOG…"
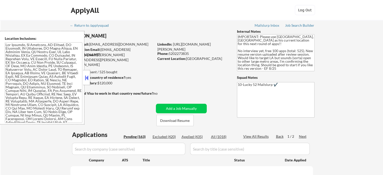
select select ""pending""
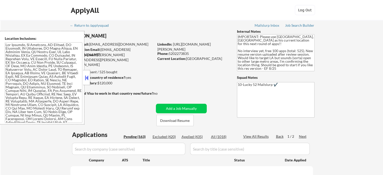
select select ""pending""
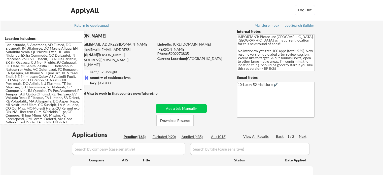
select select ""pending""
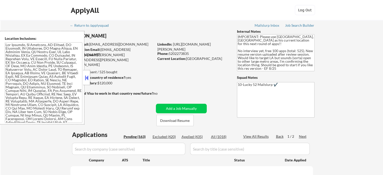
select select ""pending""
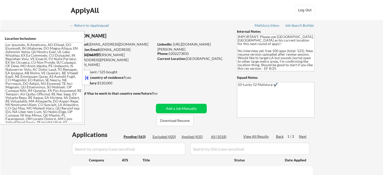
select select ""pending""
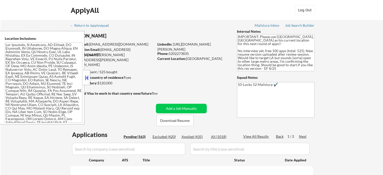
select select ""pending""
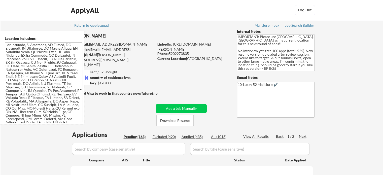
select select ""pending""
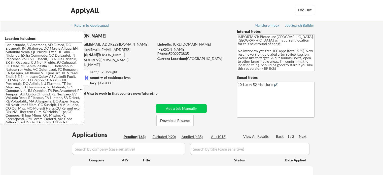
select select ""pending""
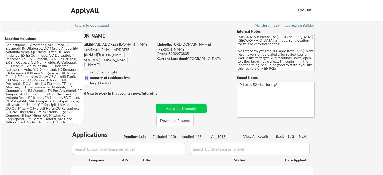
select select ""pending""
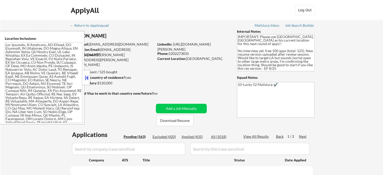
select select ""pending""
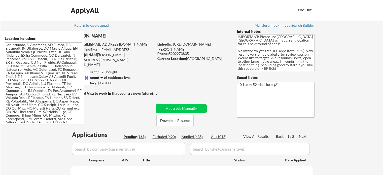
select select ""pending""
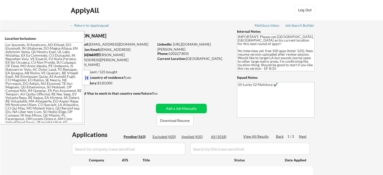
select select ""pending""
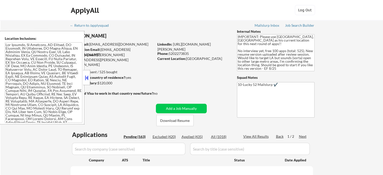
select select ""pending""
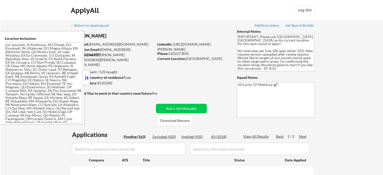
select select ""pending""
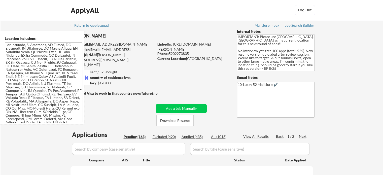
select select ""pending""
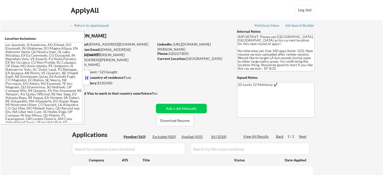
select select ""pending""
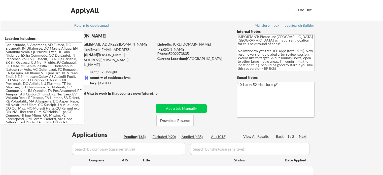
select select ""pending""
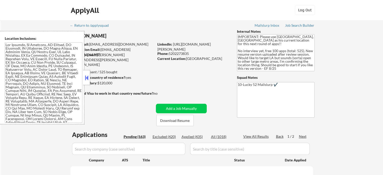
select select ""pending""
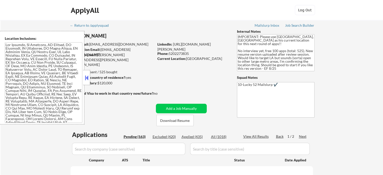
select select ""pending""
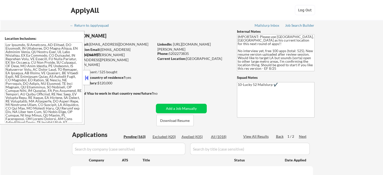
select select ""pending""
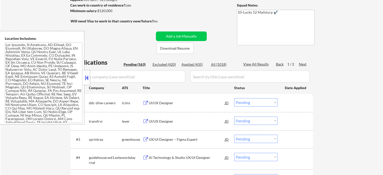
scroll to position [76, 0]
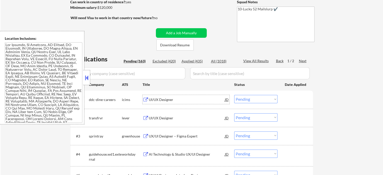
click at [150, 102] on div "UI/UX Designer" at bounding box center [187, 99] width 76 height 5
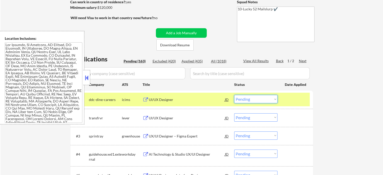
click at [249, 98] on select "Choose an option... Pending Applied Excluded (Questions) Excluded (Expired) Exc…" at bounding box center [255, 99] width 43 height 8
click at [234, 95] on select "Choose an option... Pending Applied Excluded (Questions) Excluded (Expired) Exc…" at bounding box center [255, 99] width 43 height 8
click at [288, 101] on div at bounding box center [296, 99] width 22 height 9
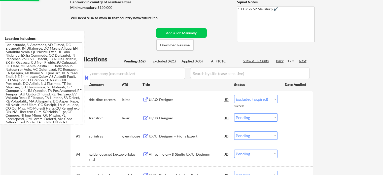
select select ""pending""
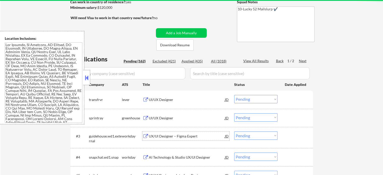
click at [165, 136] on div "UX/UI Designer – Figma Expert" at bounding box center [187, 136] width 76 height 5
